Goal: Task Accomplishment & Management: Complete application form

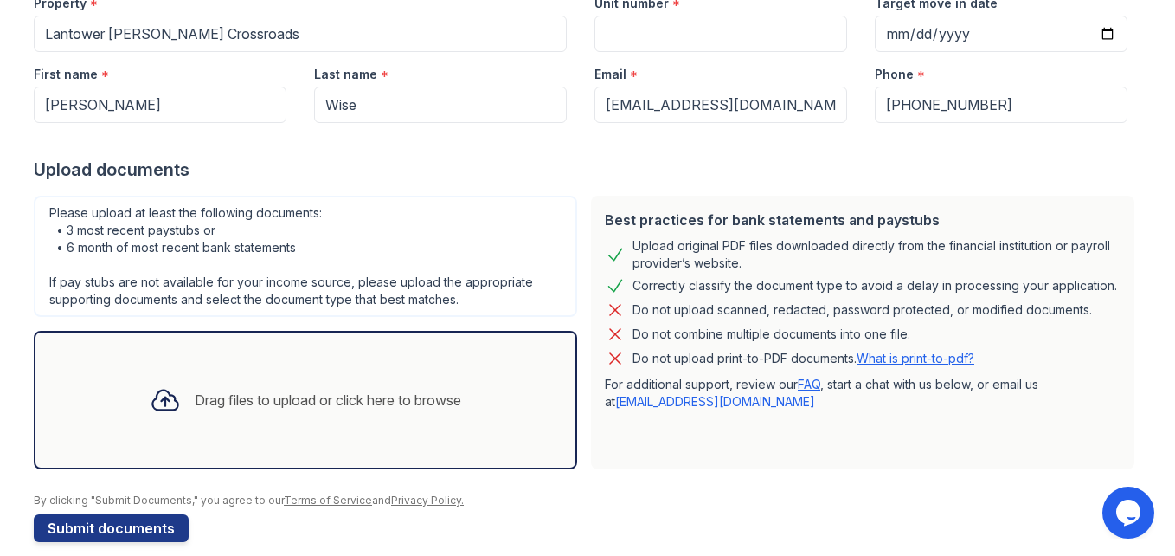
scroll to position [216, 0]
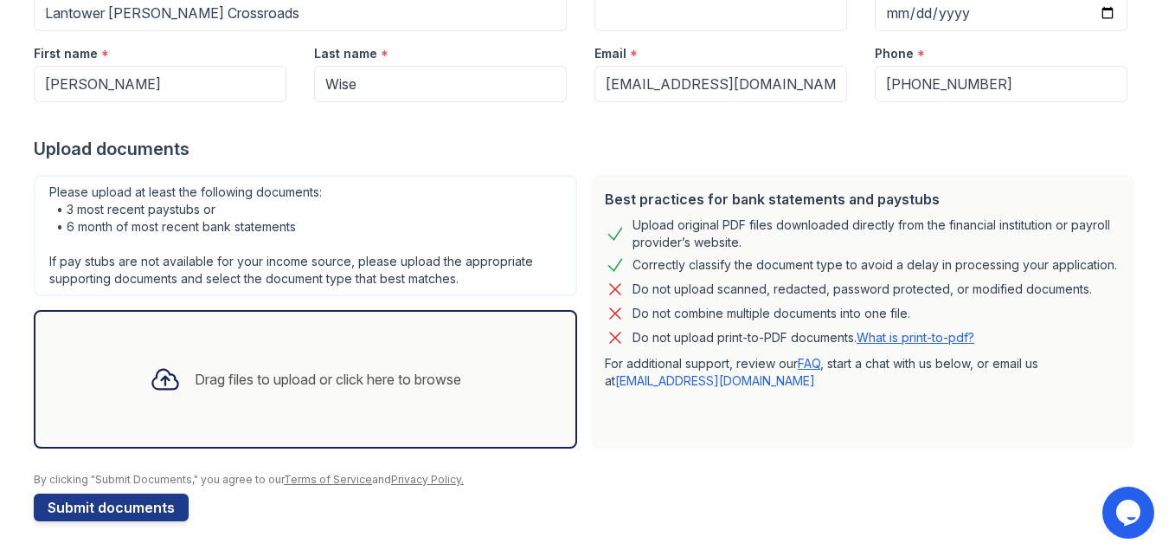
click at [205, 362] on div "Drag files to upload or click here to browse" at bounding box center [305, 379] width 339 height 59
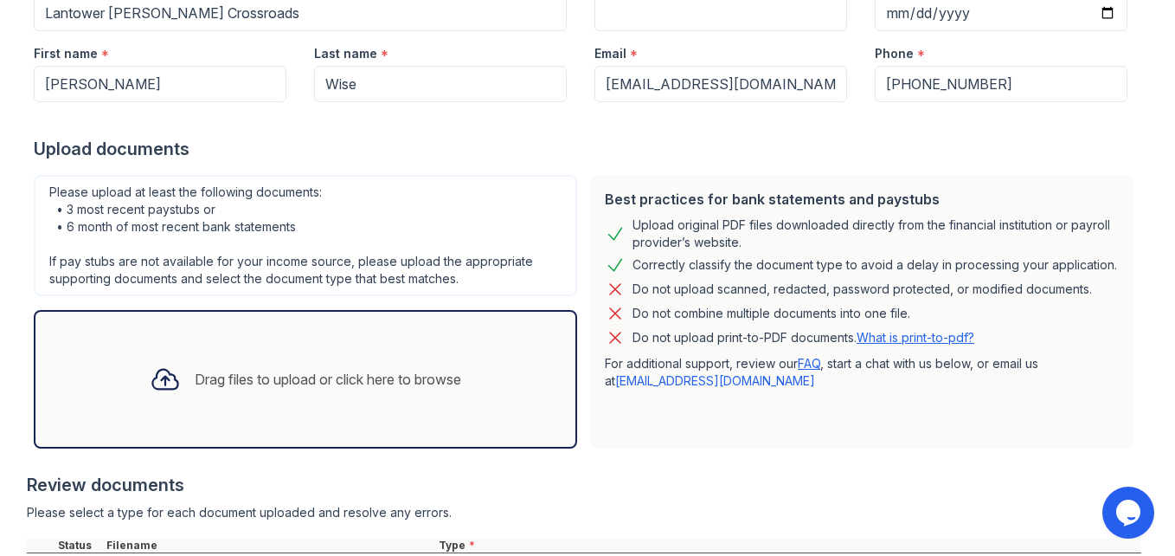
click at [395, 390] on div "Drag files to upload or click here to browse" at bounding box center [305, 379] width 339 height 59
click at [459, 395] on div "Drag files to upload or click here to browse" at bounding box center [305, 379] width 339 height 59
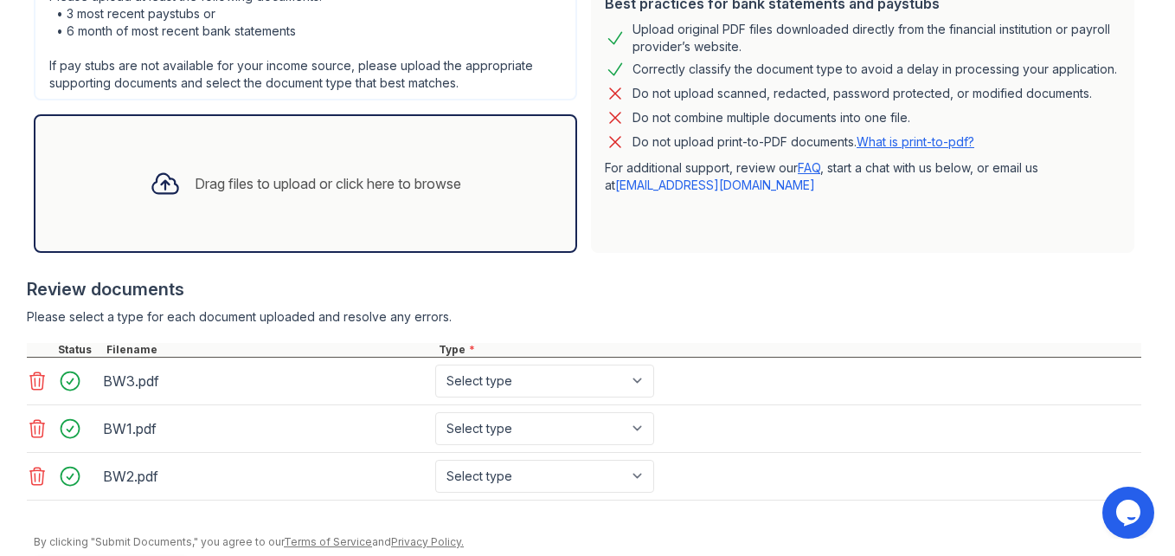
scroll to position [474, 0]
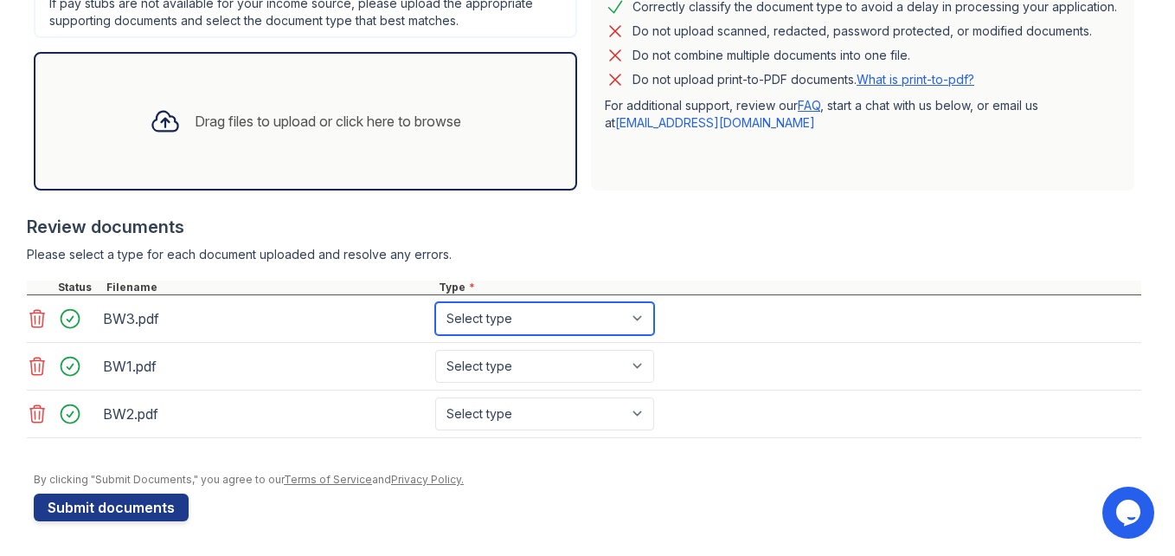
click at [497, 308] on select "Select type Paystub Bank Statement Offer Letter Tax Documents Benefit Award Let…" at bounding box center [544, 318] width 219 height 33
select select "paystub"
click at [435, 302] on select "Select type Paystub Bank Statement Offer Letter Tax Documents Benefit Award Let…" at bounding box center [544, 318] width 219 height 33
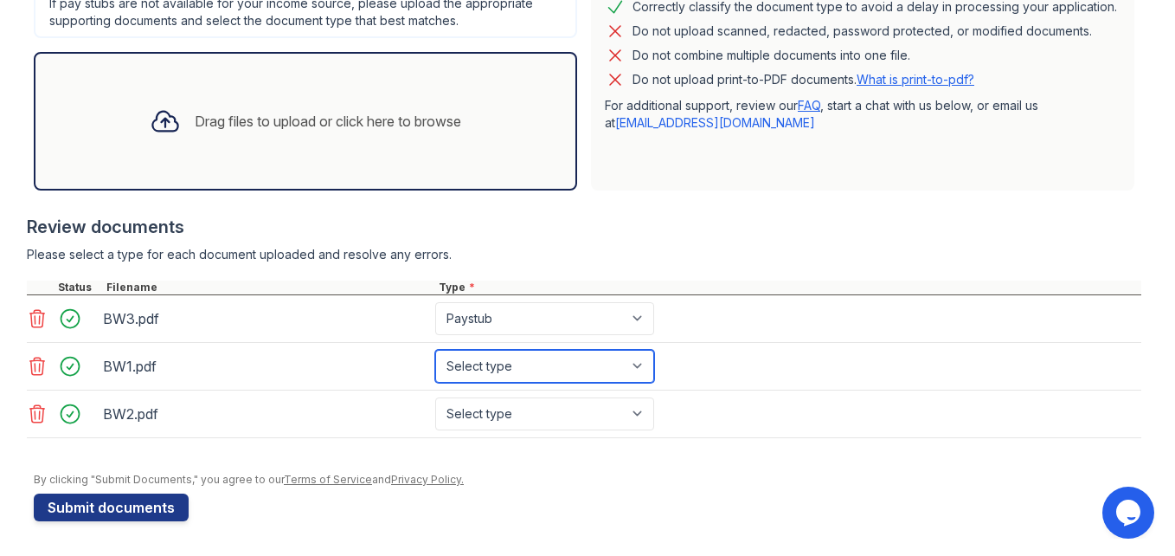
click at [514, 368] on select "Select type Paystub Bank Statement Offer Letter Tax Documents Benefit Award Let…" at bounding box center [544, 366] width 219 height 33
select select "paystub"
click at [435, 350] on select "Select type Paystub Bank Statement Offer Letter Tax Documents Benefit Award Let…" at bounding box center [544, 366] width 219 height 33
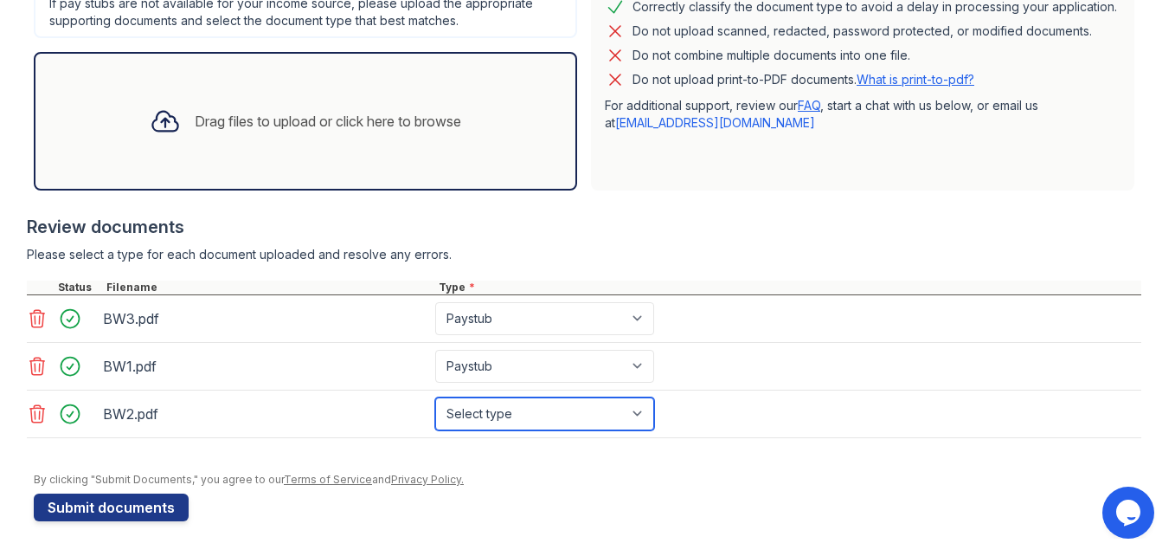
click at [537, 401] on select "Select type Paystub Bank Statement Offer Letter Tax Documents Benefit Award Let…" at bounding box center [544, 413] width 219 height 33
select select "paystub"
click at [435, 397] on select "Select type Paystub Bank Statement Offer Letter Tax Documents Benefit Award Let…" at bounding box center [544, 413] width 219 height 33
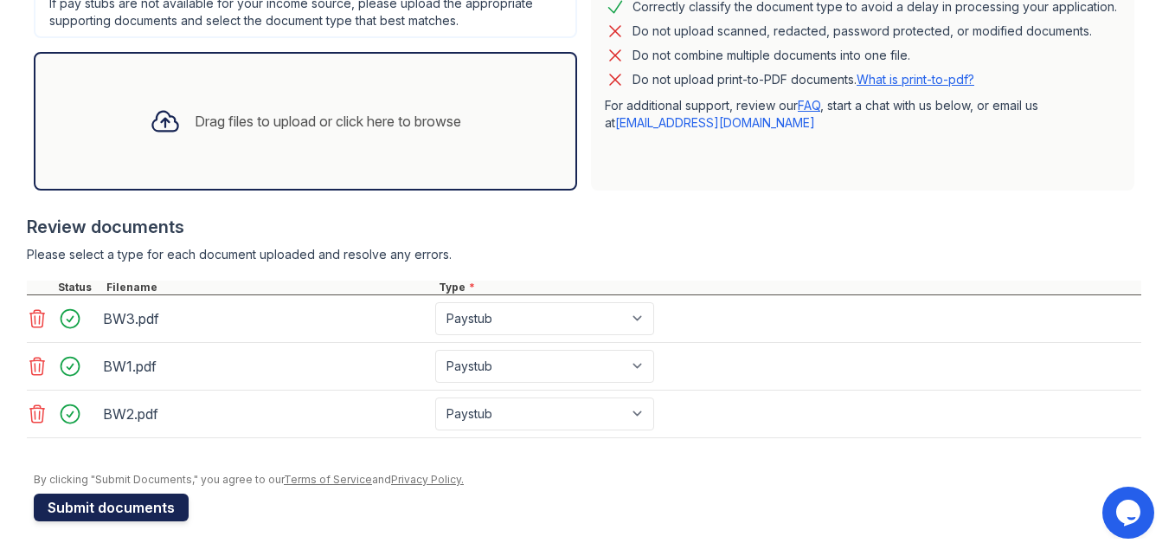
click at [125, 497] on button "Submit documents" at bounding box center [111, 507] width 155 height 28
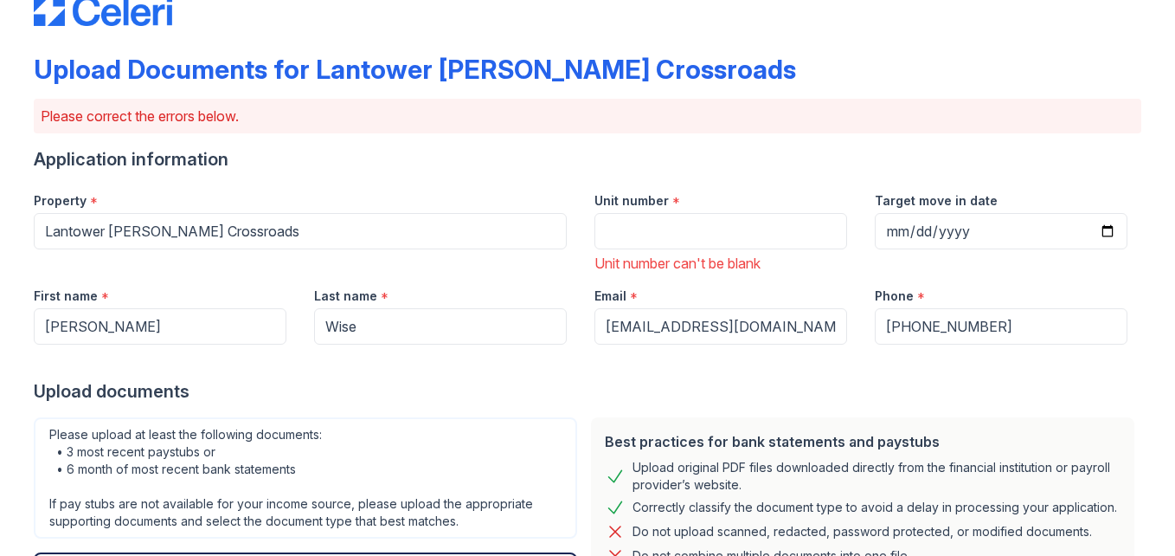
scroll to position [48, 0]
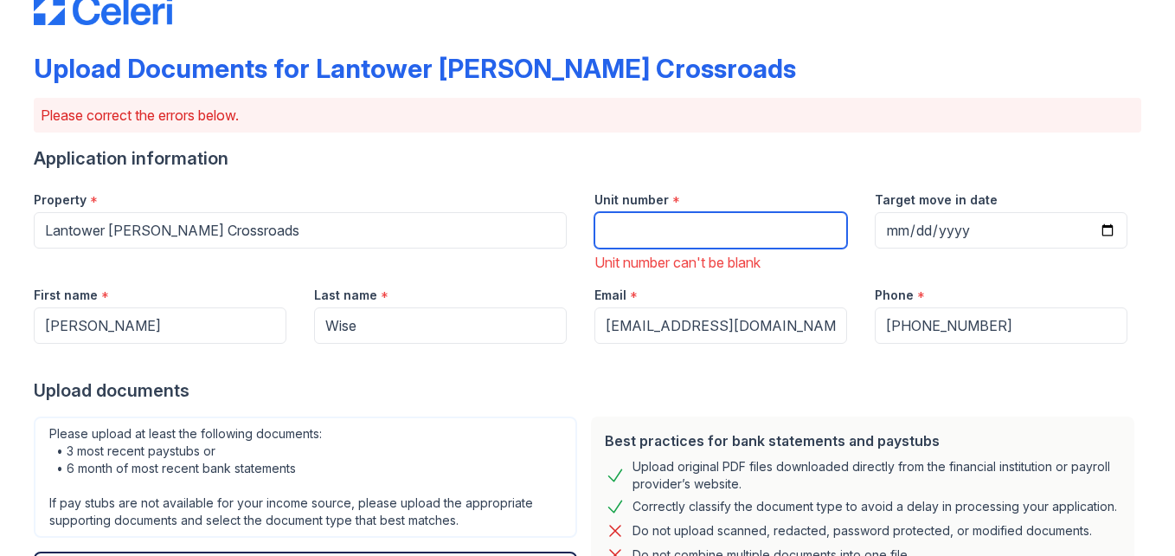
click at [622, 221] on input "Unit number" at bounding box center [720, 230] width 253 height 36
type input "4-304"
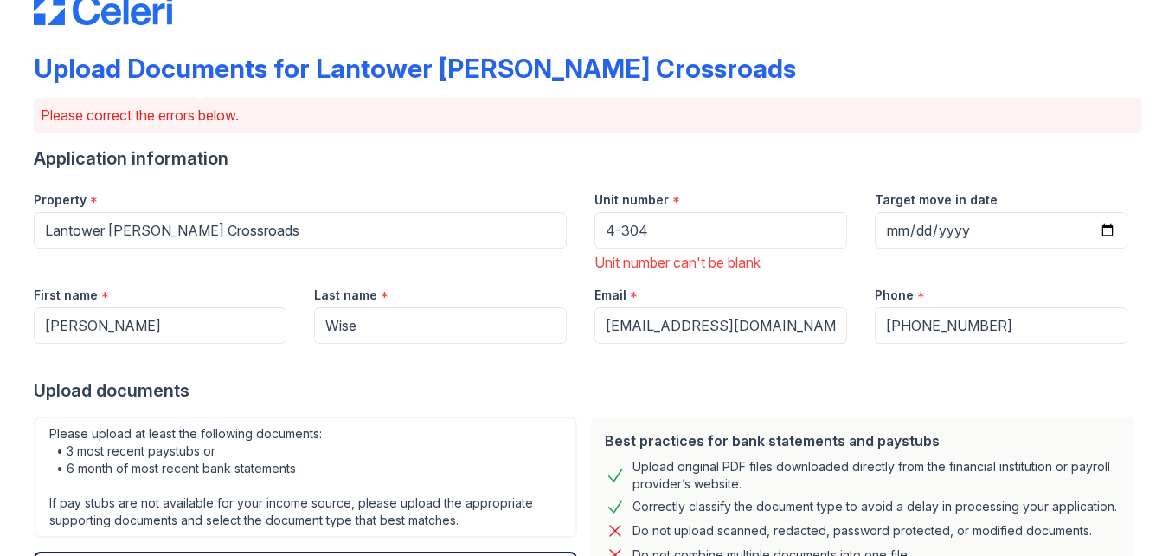
click at [435, 160] on div "Application information" at bounding box center [588, 158] width 1108 height 24
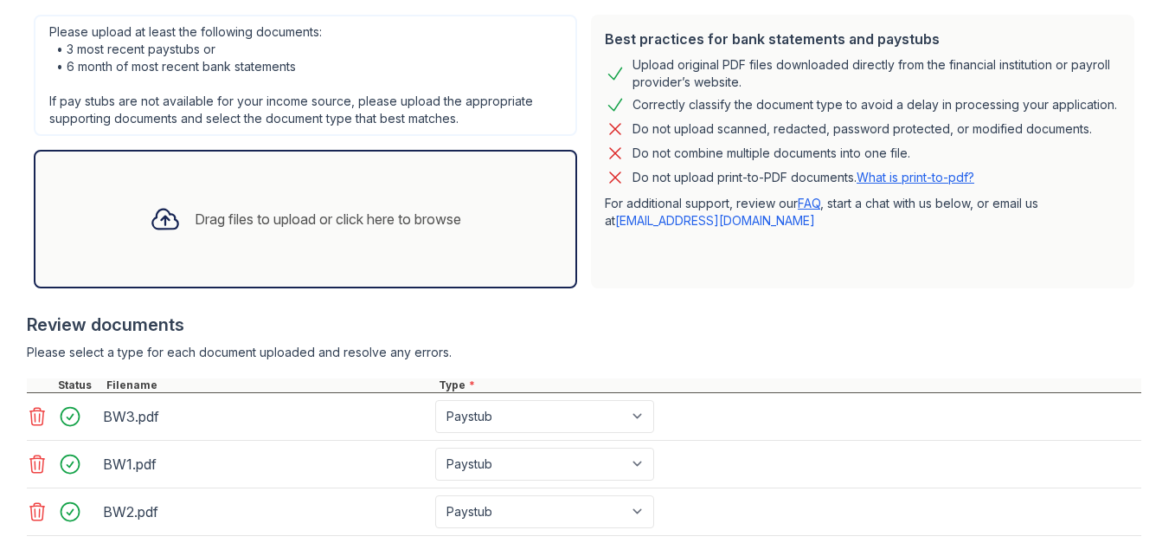
scroll to position [547, 0]
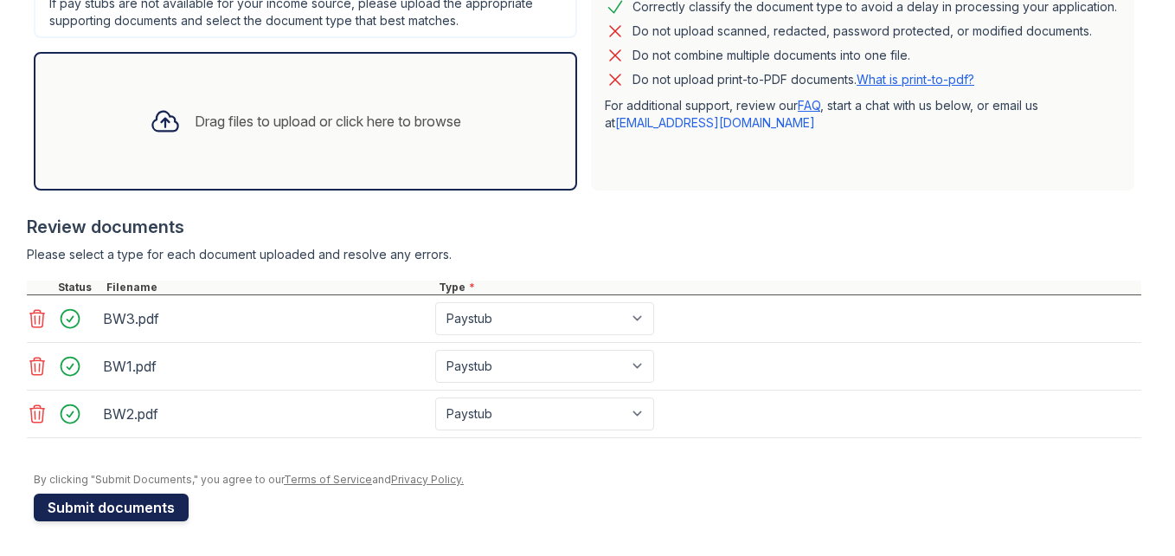
click at [100, 509] on button "Submit documents" at bounding box center [111, 507] width 155 height 28
